Goal: Task Accomplishment & Management: Complete application form

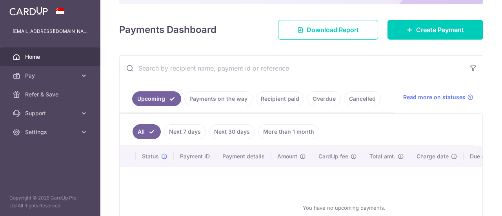
scroll to position [39, 0]
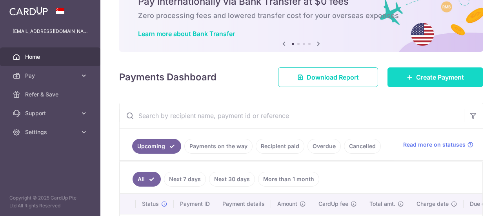
click at [423, 80] on span "Create Payment" at bounding box center [440, 77] width 48 height 9
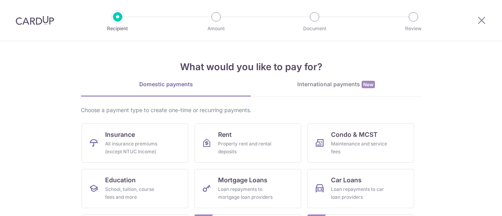
scroll to position [39, 0]
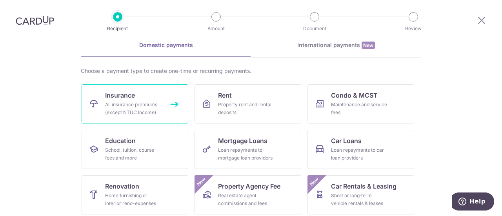
click at [161, 108] on link "Insurance All insurance premiums (except NTUC Income)" at bounding box center [135, 103] width 107 height 39
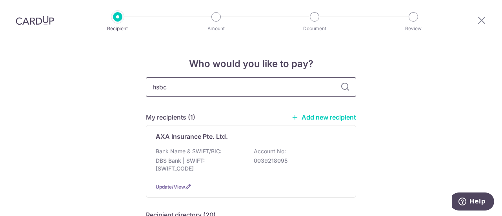
type input "hsbc"
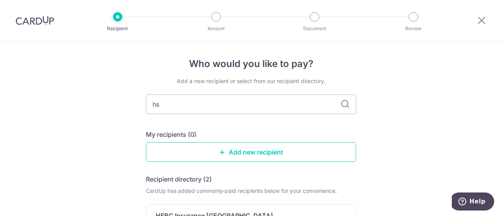
type input "h"
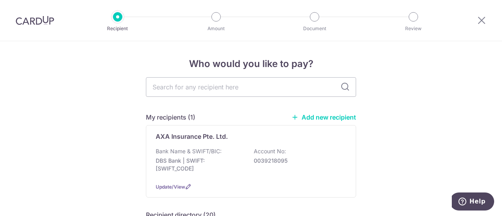
click at [312, 118] on link "Add new recipient" at bounding box center [324, 117] width 65 height 8
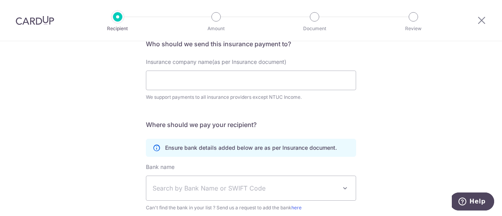
scroll to position [79, 0]
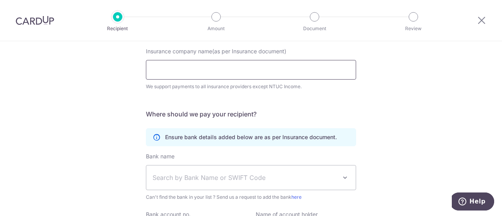
click at [201, 71] on input "Insurance company name(as per Insurance document)" at bounding box center [251, 70] width 210 height 20
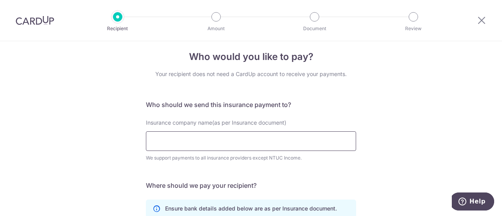
scroll to position [0, 0]
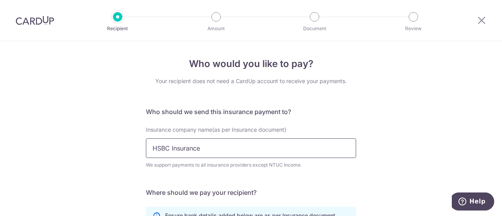
type input "HSBC Insurance"
click at [126, 119] on div "Who would you like to pay? Your recipient does not need a CardUp account to rec…" at bounding box center [251, 212] width 502 height 343
click at [481, 22] on icon at bounding box center [481, 20] width 9 height 10
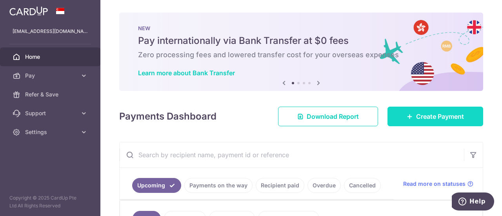
click at [429, 113] on span "Create Payment" at bounding box center [440, 116] width 48 height 9
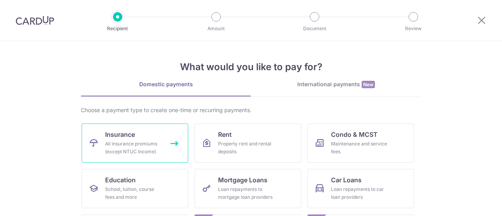
click at [163, 139] on link "Insurance All insurance premiums (except NTUC Income)" at bounding box center [135, 143] width 107 height 39
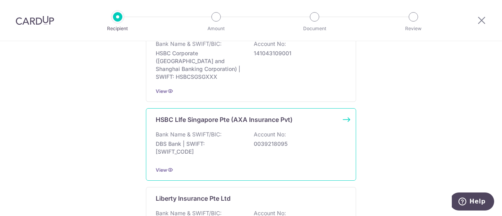
scroll to position [628, 0]
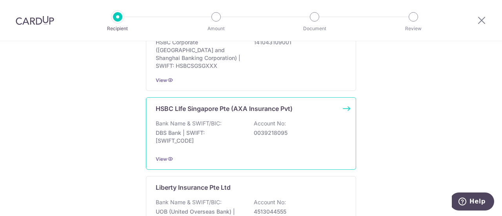
click at [344, 98] on div "HSBC LIfe Singapore Pte (AXA Insurance Pvt) Bank Name & SWIFT/BIC: DBS Bank | S…" at bounding box center [251, 133] width 210 height 73
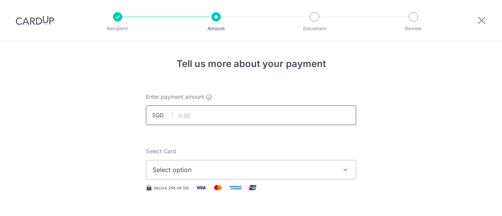
click at [197, 113] on input "text" at bounding box center [251, 116] width 210 height 20
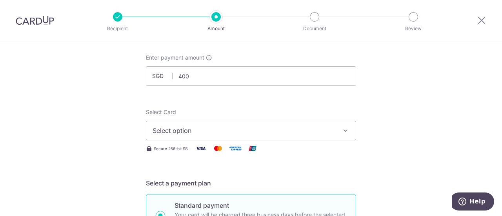
type input "400.00"
click at [204, 133] on span "Select option" at bounding box center [244, 130] width 183 height 9
click at [177, 130] on span "Select option" at bounding box center [244, 130] width 183 height 9
click at [178, 153] on span "Add credit card" at bounding box center [258, 153] width 183 height 8
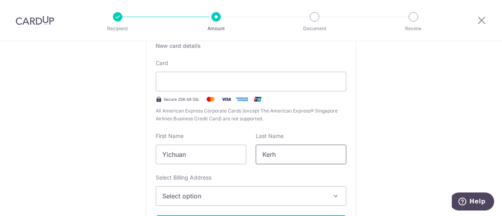
scroll to position [196, 0]
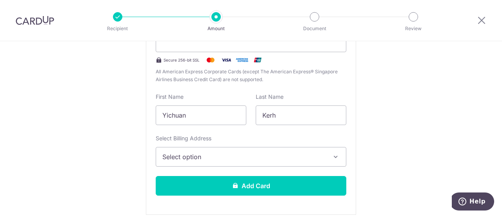
click at [260, 153] on span "Select option" at bounding box center [243, 156] width 163 height 9
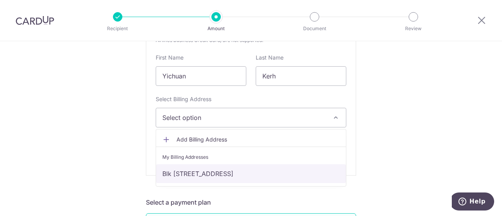
click at [222, 173] on link "Blk [STREET_ADDRESS]" at bounding box center [251, 173] width 190 height 19
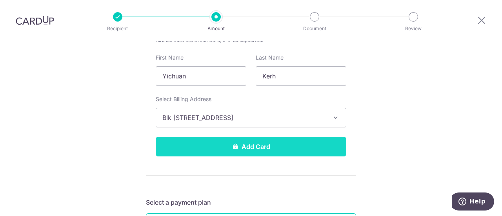
click at [179, 139] on button "Add Card" at bounding box center [251, 147] width 191 height 20
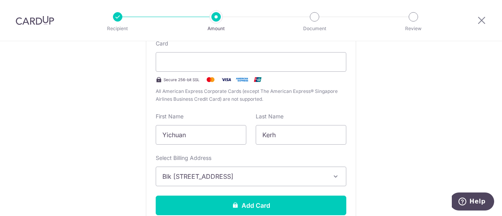
scroll to position [246, 0]
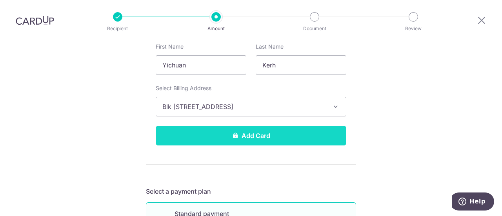
click at [268, 135] on button "Add Card" at bounding box center [251, 136] width 191 height 20
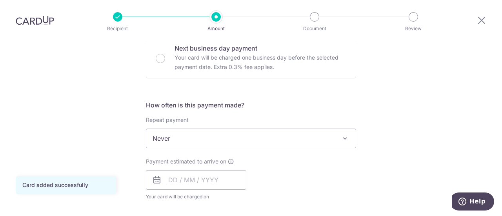
scroll to position [275, 0]
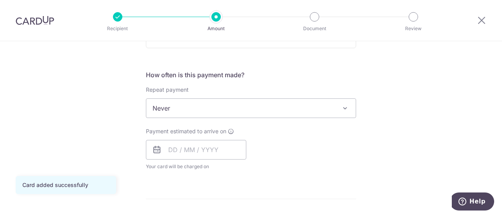
click at [224, 106] on span "Never" at bounding box center [251, 108] width 210 height 19
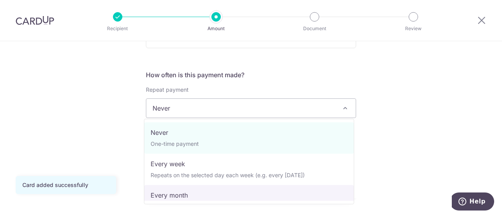
select select "3"
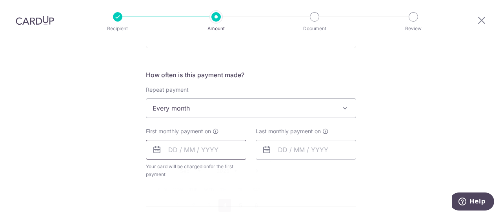
click at [172, 151] on input "text" at bounding box center [196, 150] width 100 height 20
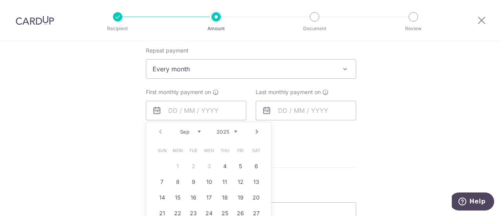
click at [255, 132] on link "Next" at bounding box center [256, 131] width 9 height 9
click at [224, 164] on link "2" at bounding box center [225, 166] width 13 height 13
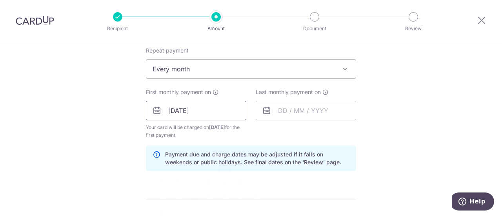
click at [194, 110] on input "[DATE]" at bounding box center [196, 111] width 100 height 20
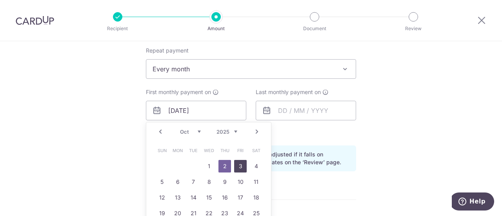
click at [241, 165] on link "3" at bounding box center [240, 166] width 13 height 13
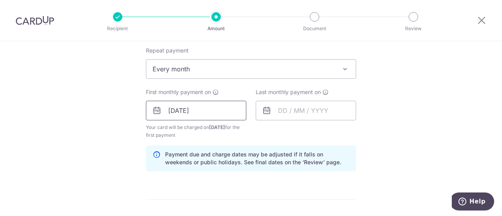
click at [189, 107] on input "[DATE]" at bounding box center [196, 111] width 100 height 20
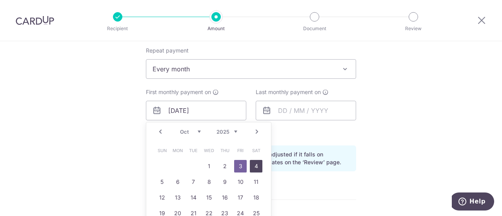
click at [255, 161] on link "4" at bounding box center [256, 166] width 13 height 13
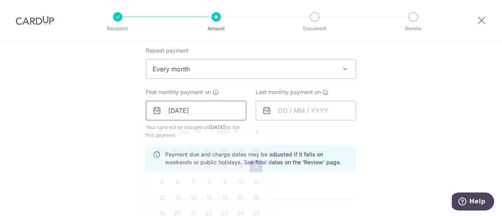
click at [188, 113] on input "04/10/2025" at bounding box center [196, 111] width 100 height 20
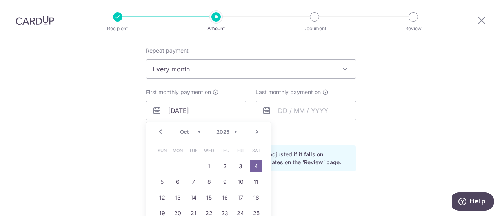
click at [156, 133] on link "Prev" at bounding box center [160, 131] width 9 height 9
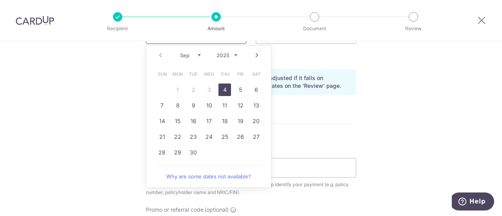
scroll to position [393, 0]
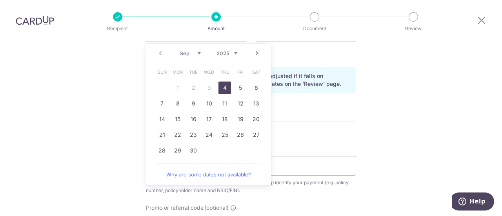
click at [253, 51] on link "Next" at bounding box center [256, 53] width 9 height 9
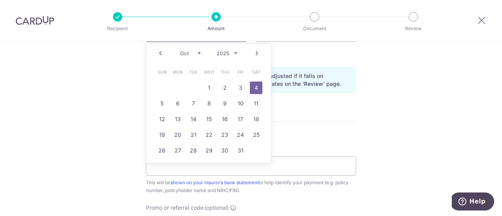
scroll to position [295, 0]
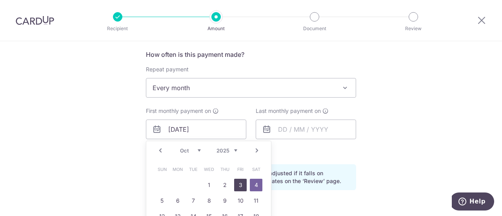
click at [240, 183] on link "3" at bounding box center [240, 185] width 13 height 13
type input "03/10/2025"
click at [392, 141] on div "Tell us more about your payment Enter payment amount SGD 400.00 400.00 Card add…" at bounding box center [251, 121] width 502 height 750
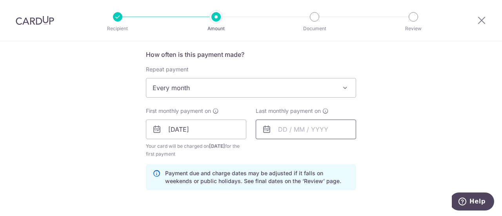
click at [302, 135] on input "text" at bounding box center [306, 130] width 100 height 20
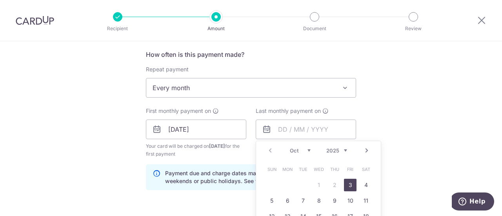
click at [363, 153] on link "Next" at bounding box center [366, 150] width 9 height 9
click at [364, 152] on link "Next" at bounding box center [366, 150] width 9 height 9
click at [341, 148] on select "2025 2026 2027 2028 2029 2030 2031 2032 2033 2034 2035" at bounding box center [337, 151] width 21 height 6
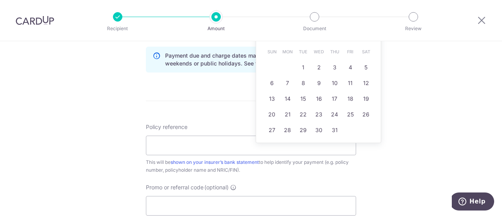
scroll to position [374, 0]
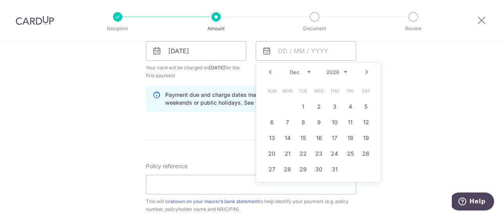
click at [298, 71] on select "Jan Feb Mar Apr May Jun Jul Aug Sep Oct Nov Dec" at bounding box center [300, 72] width 21 height 6
click at [289, 122] on link "3" at bounding box center [287, 123] width 13 height 13
type input "03/08/2026"
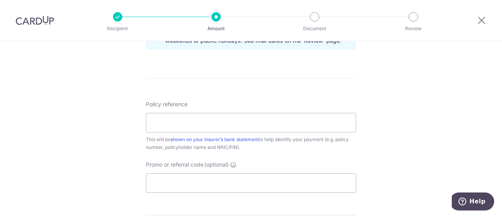
scroll to position [451, 0]
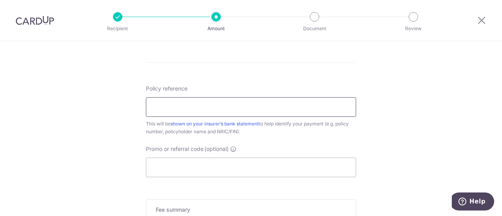
click at [217, 100] on input "Policy reference" at bounding box center [251, 107] width 210 height 20
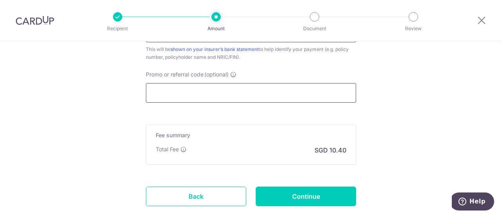
scroll to position [569, 0]
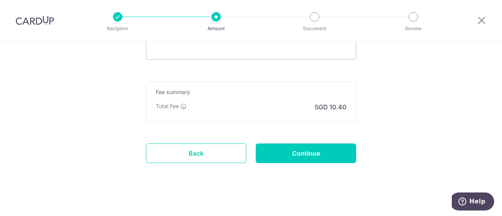
type input "502-5937714"
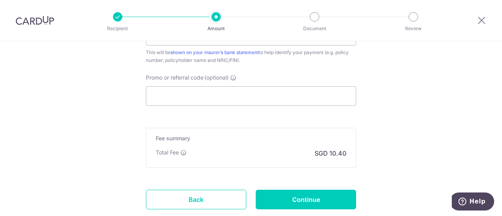
scroll to position [573, 0]
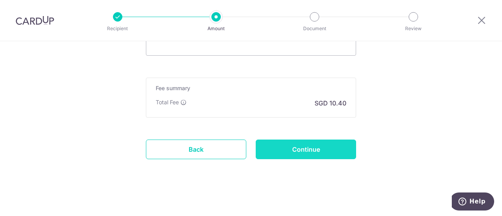
click at [293, 144] on input "Continue" at bounding box center [306, 150] width 100 height 20
type input "Create Schedule"
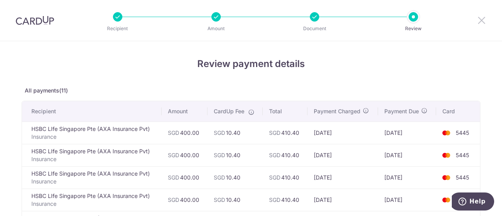
drag, startPoint x: 483, startPoint y: 22, endPoint x: 277, endPoint y: 38, distance: 205.9
click at [483, 22] on icon at bounding box center [481, 20] width 9 height 10
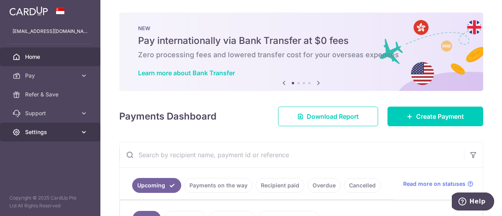
click at [58, 133] on span "Settings" at bounding box center [51, 132] width 52 height 8
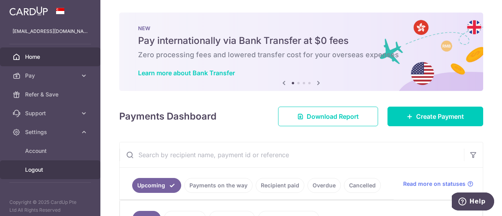
click at [37, 164] on link "Logout" at bounding box center [50, 170] width 100 height 19
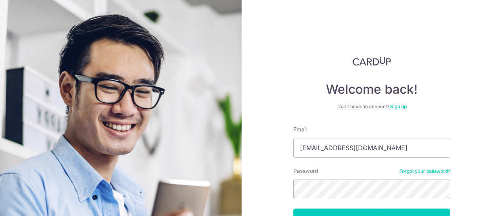
type input "[EMAIL_ADDRESS][DOMAIN_NAME]"
click at [294, 209] on button "Log in" at bounding box center [372, 219] width 157 height 20
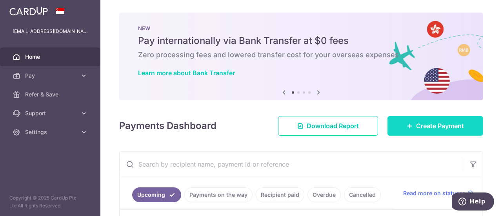
click at [414, 132] on link "Create Payment" at bounding box center [436, 126] width 96 height 20
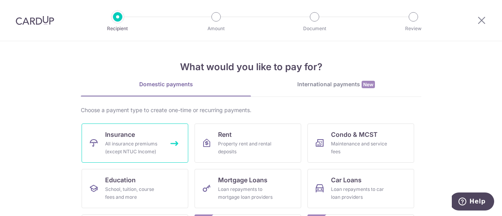
click at [167, 141] on link "Insurance All insurance premiums (except NTUC Income)" at bounding box center [135, 143] width 107 height 39
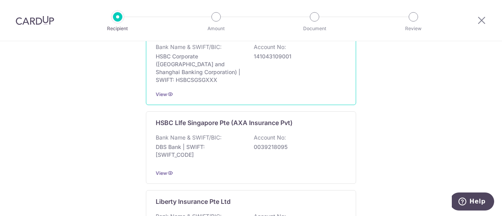
scroll to position [628, 0]
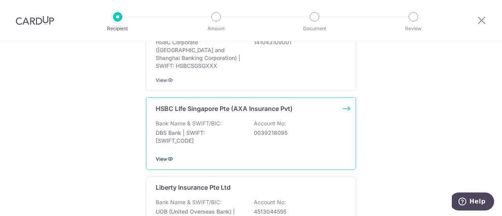
click at [167, 156] on icon at bounding box center [170, 159] width 6 height 6
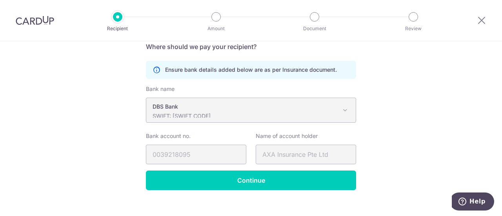
scroll to position [156, 0]
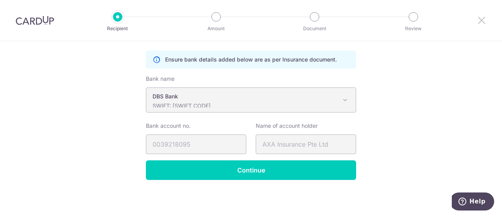
drag, startPoint x: 484, startPoint y: 18, endPoint x: 294, endPoint y: 33, distance: 191.4
click at [484, 18] on icon at bounding box center [481, 20] width 9 height 10
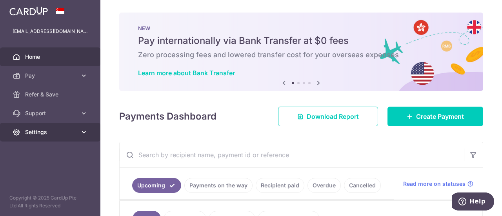
click at [51, 134] on span "Settings" at bounding box center [51, 132] width 52 height 8
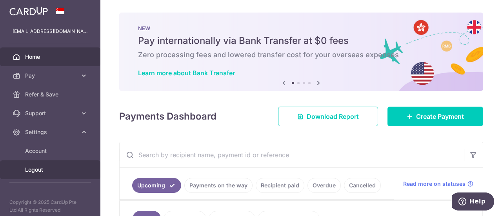
click at [38, 163] on link "Logout" at bounding box center [50, 170] width 100 height 19
